Goal: Task Accomplishment & Management: Use online tool/utility

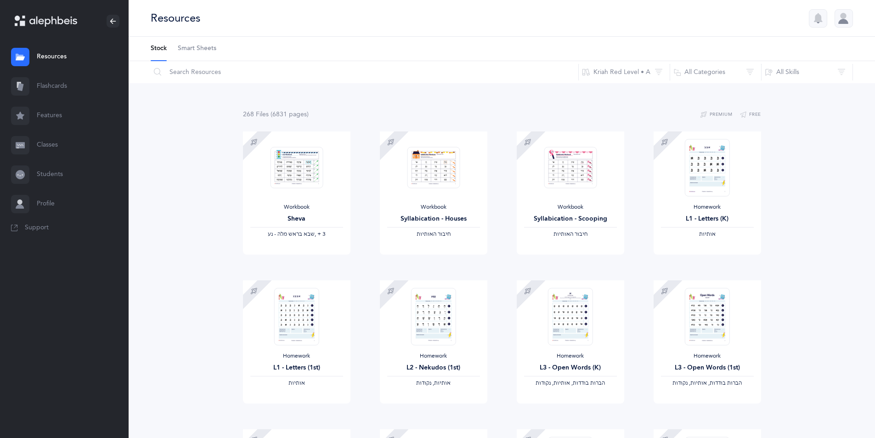
click at [57, 89] on link "Flashcards" at bounding box center [64, 86] width 129 height 29
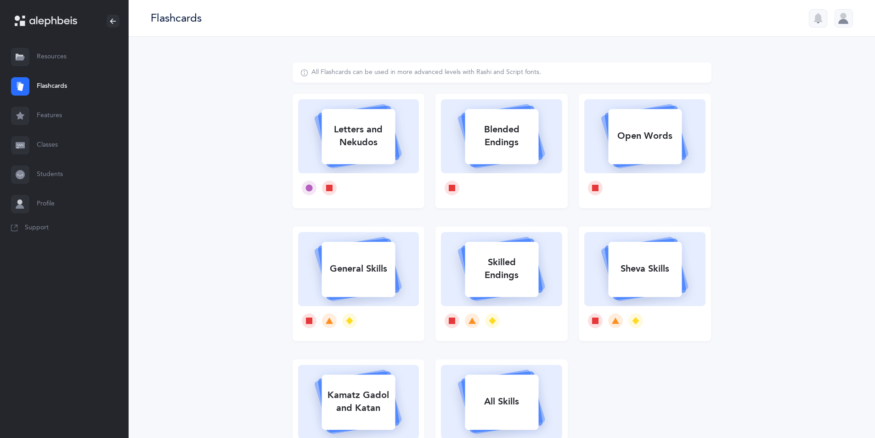
click at [345, 166] on icon at bounding box center [358, 136] width 87 height 64
select select
select select "single"
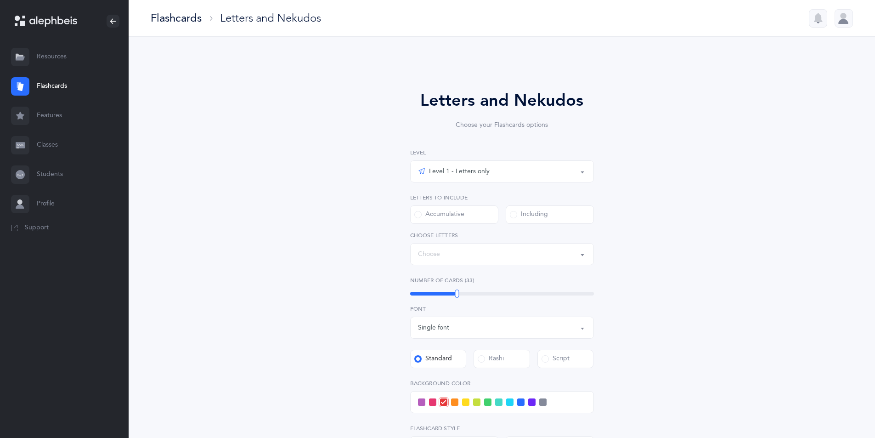
select select "27"
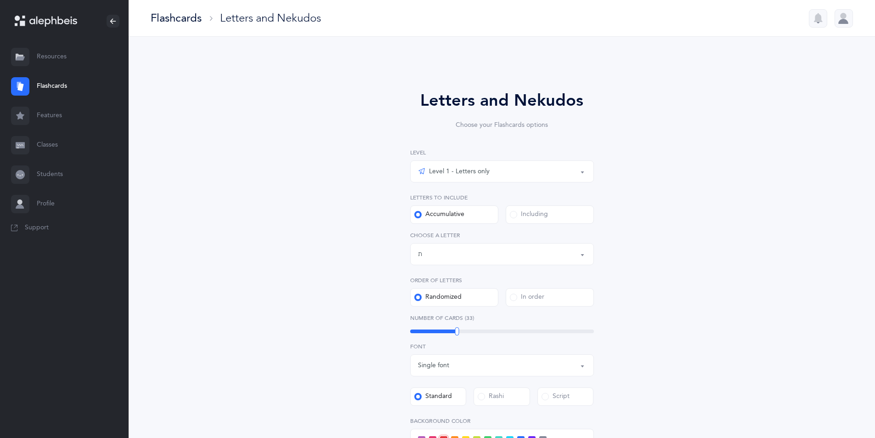
click at [572, 172] on div "Level 1 - Letters only" at bounding box center [502, 171] width 168 height 16
click at [511, 255] on span "Level 4 - Letters with [PERSON_NAME]" at bounding box center [492, 254] width 114 height 8
select select "1"
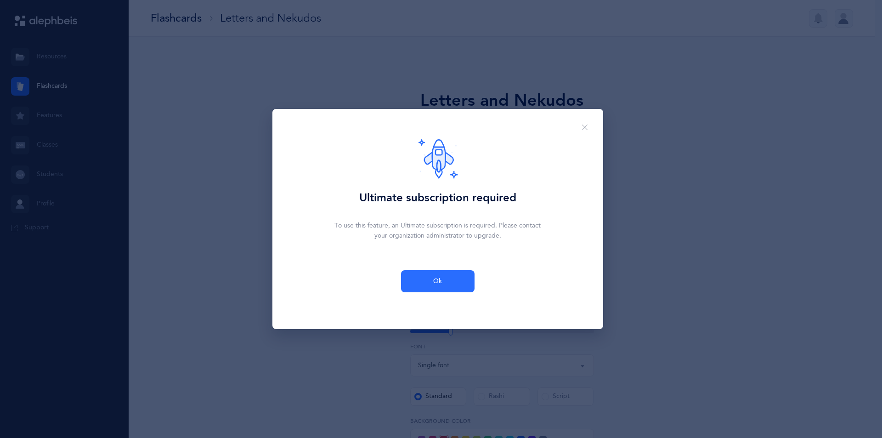
drag, startPoint x: 589, startPoint y: 127, endPoint x: 588, endPoint y: 133, distance: 5.5
click at [589, 128] on button "Close" at bounding box center [585, 127] width 22 height 23
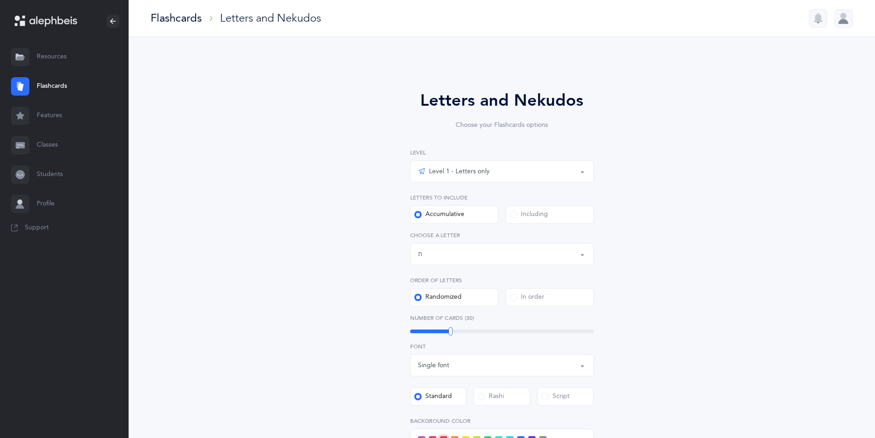
click at [568, 250] on div "Letters up until: ת" at bounding box center [502, 254] width 168 height 16
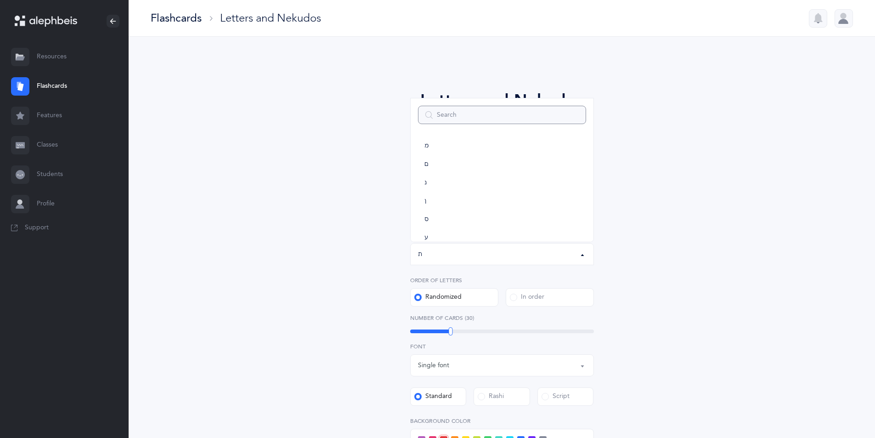
scroll to position [281, 0]
click at [752, 237] on div "Letters and Nekudos Choose your Flashcards options Level 1 - Letters only Level…" at bounding box center [502, 342] width 746 height 610
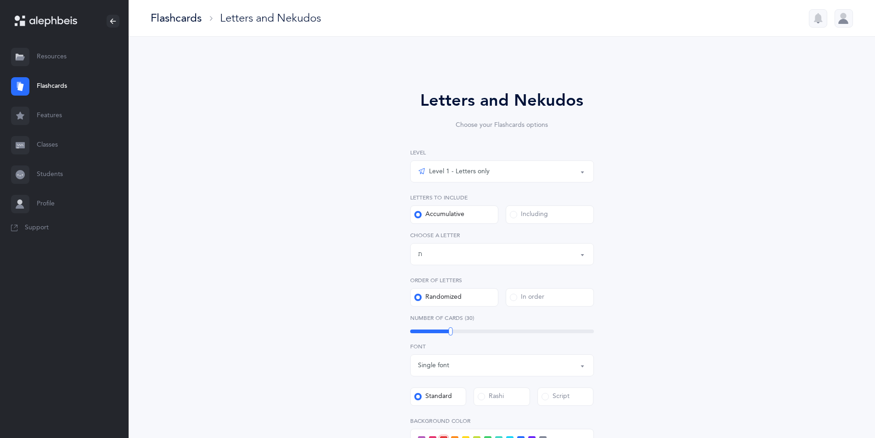
click at [459, 217] on div "Accumulative" at bounding box center [439, 214] width 50 height 9
click at [0, 0] on input "Accumulative" at bounding box center [0, 0] width 0 height 0
click at [515, 216] on span at bounding box center [513, 214] width 7 height 7
click at [0, 0] on input "Including" at bounding box center [0, 0] width 0 height 0
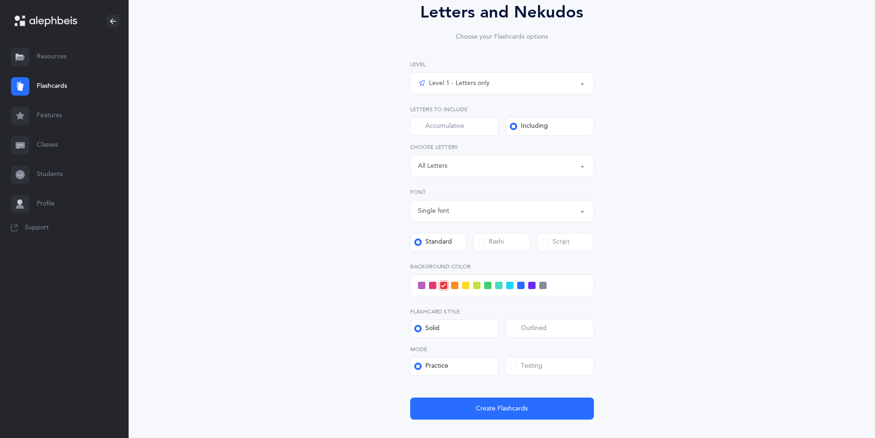
scroll to position [92, 0]
